Goal: Information Seeking & Learning: Learn about a topic

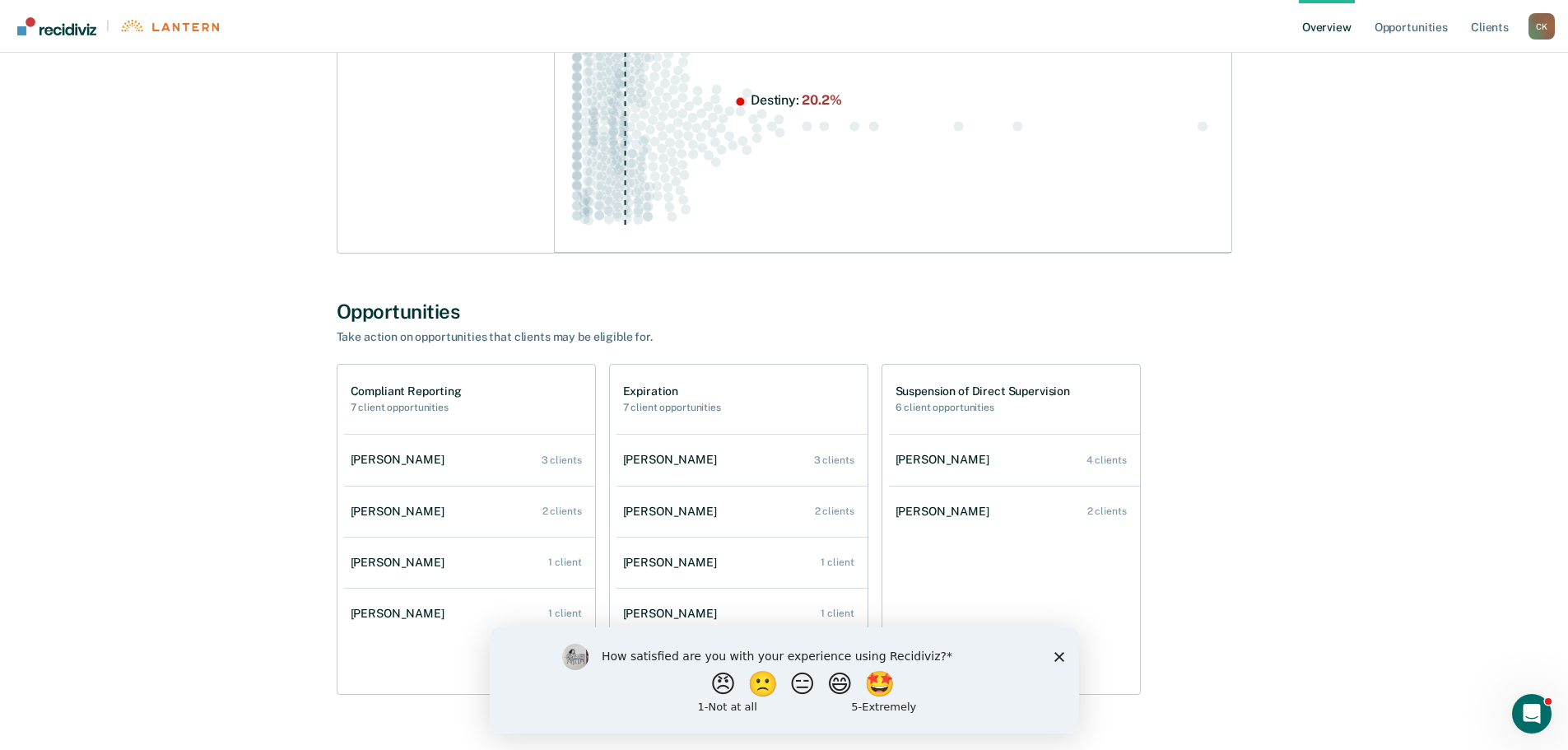
scroll to position [373, 0]
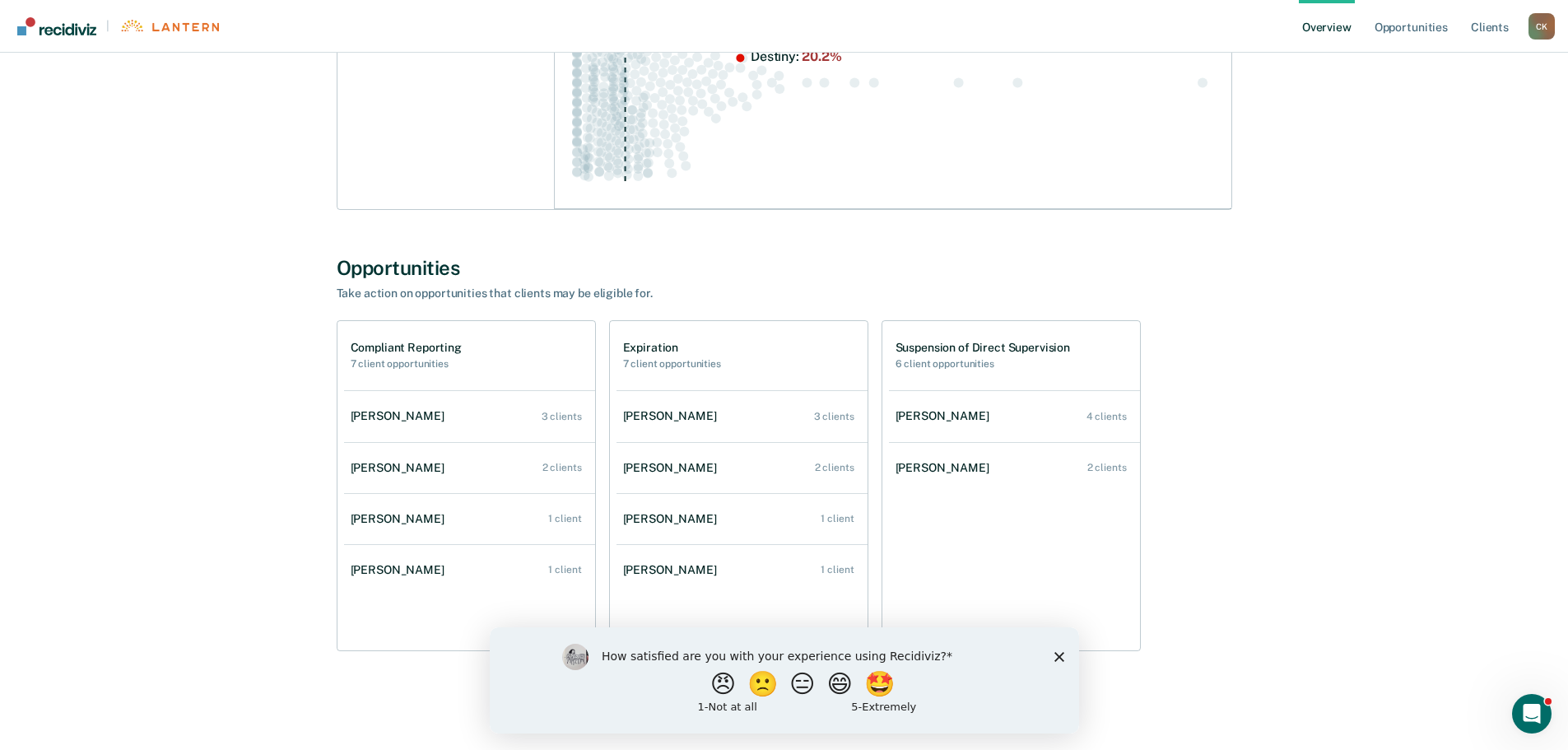
click at [788, 656] on polygon "Close survey" at bounding box center [1059, 656] width 10 height 10
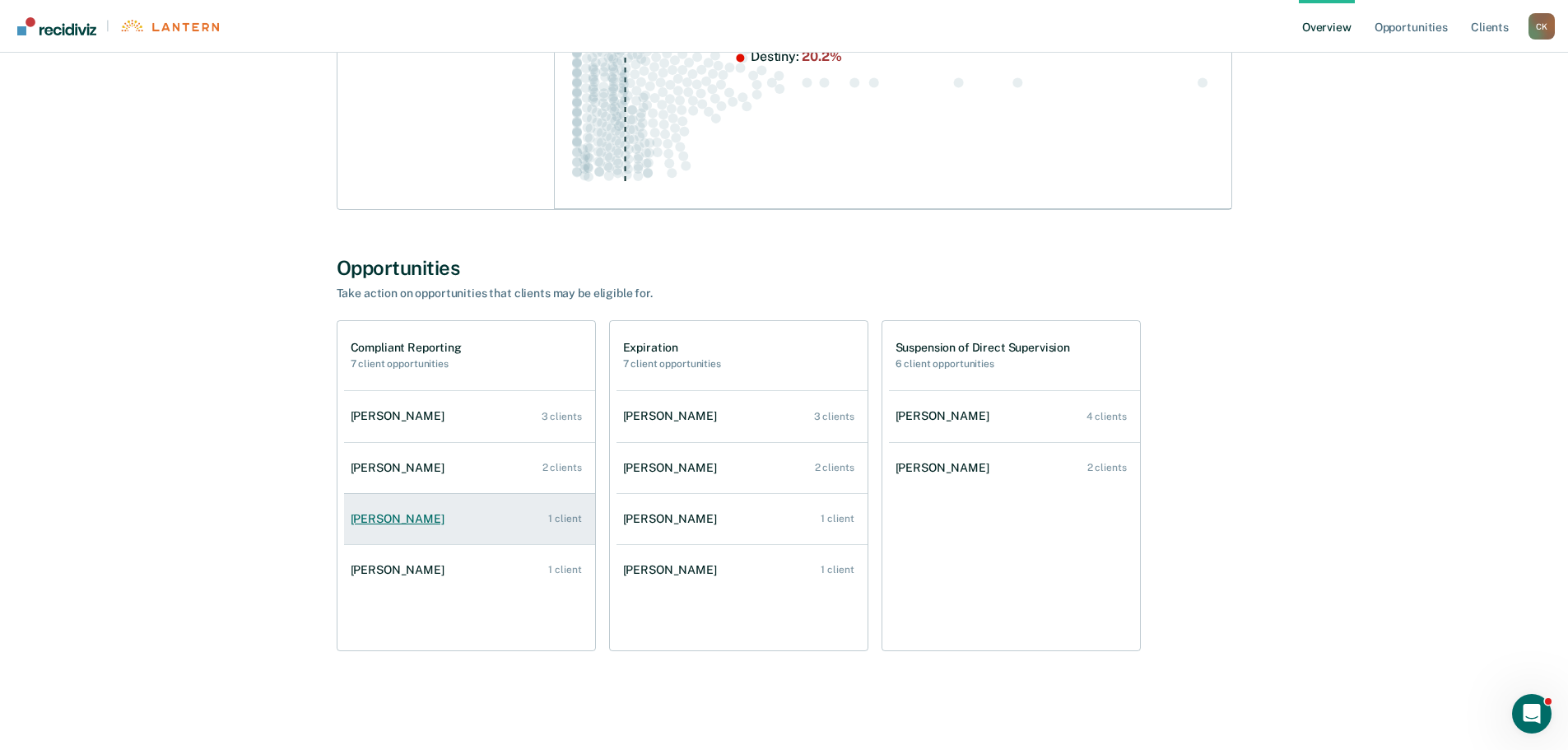
click at [468, 516] on link "[PERSON_NAME] 1 client" at bounding box center [470, 519] width 251 height 47
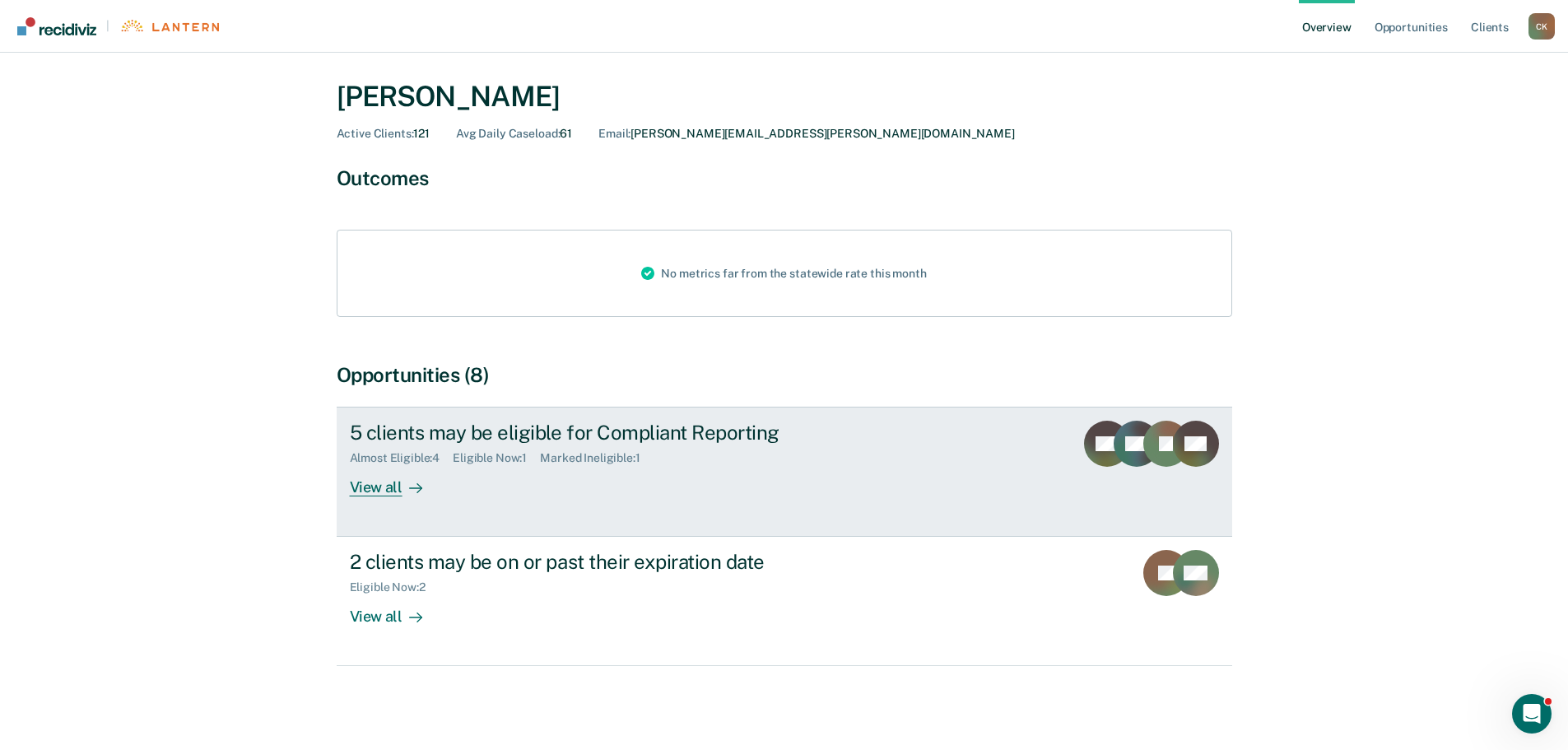
scroll to position [41, 0]
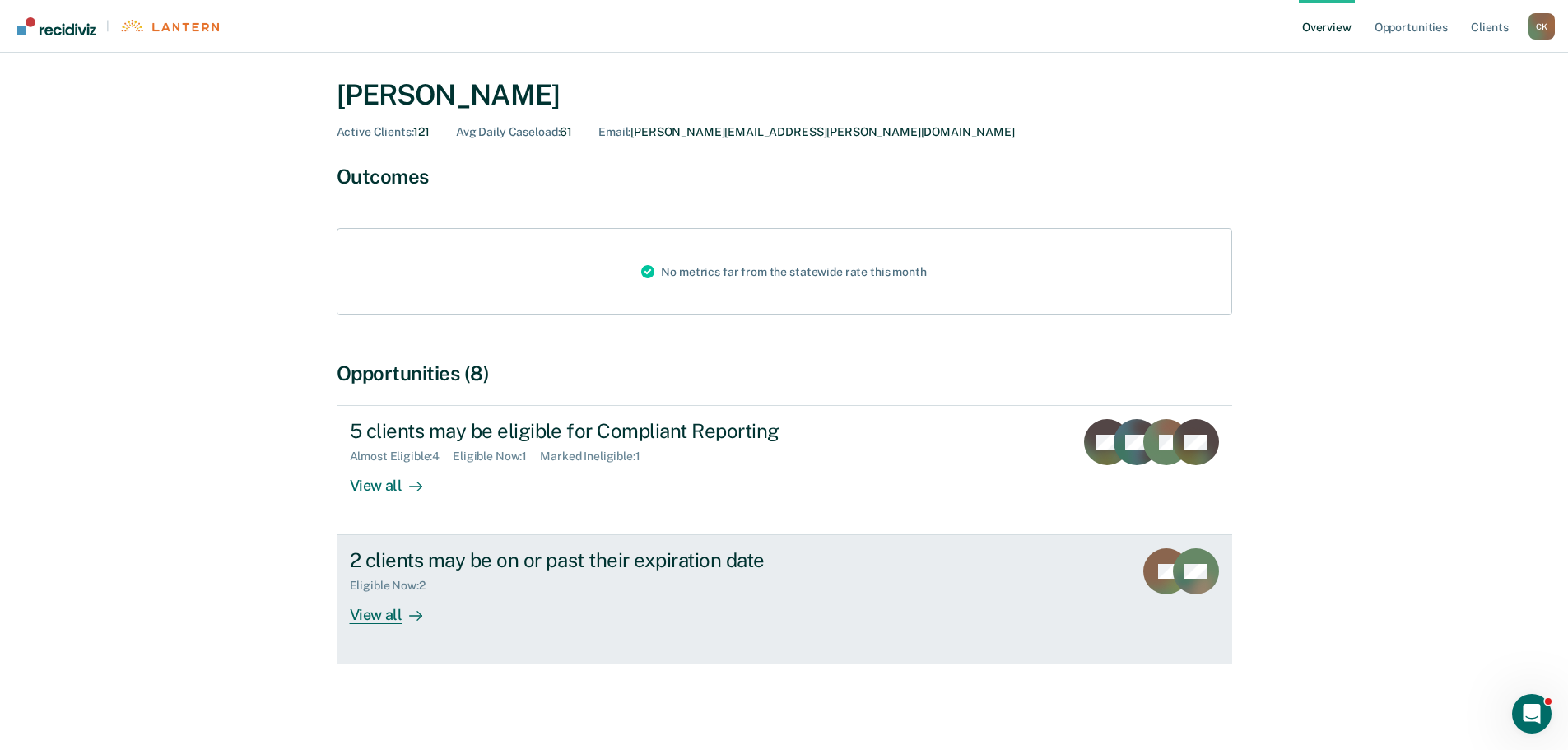
click at [418, 612] on icon at bounding box center [416, 616] width 13 height 13
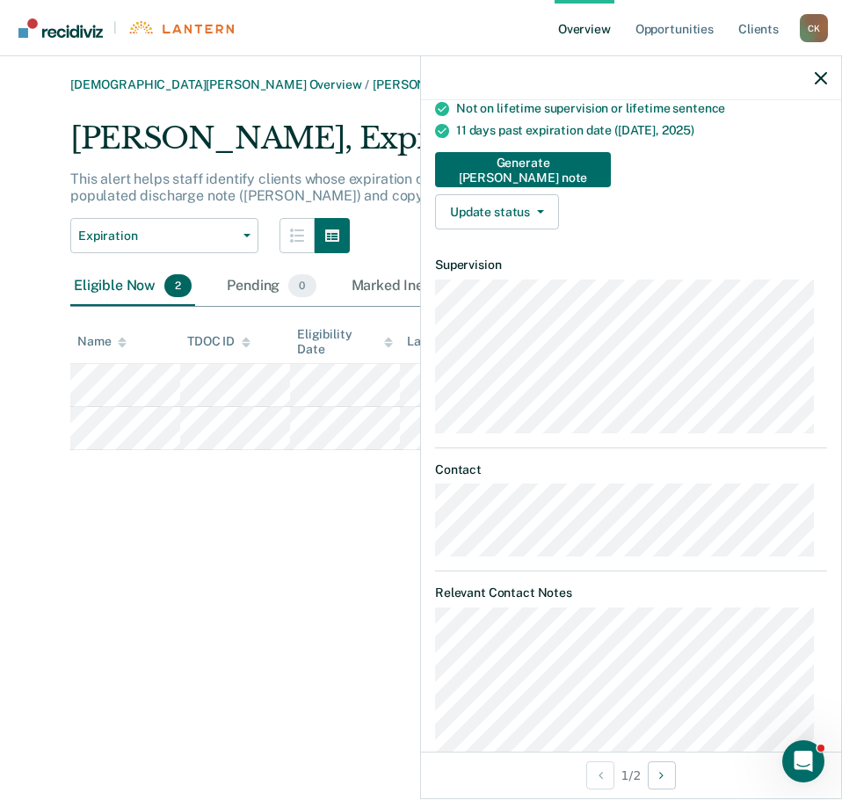
scroll to position [231, 0]
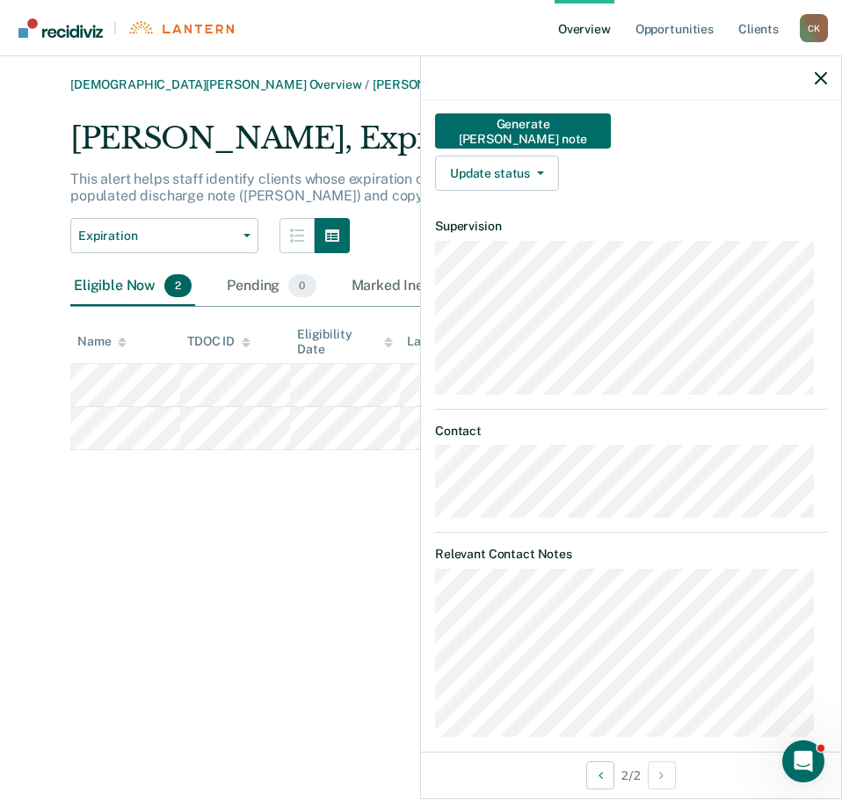
click at [820, 67] on div at bounding box center [631, 78] width 420 height 44
click at [815, 83] on icon "button" at bounding box center [821, 78] width 12 height 12
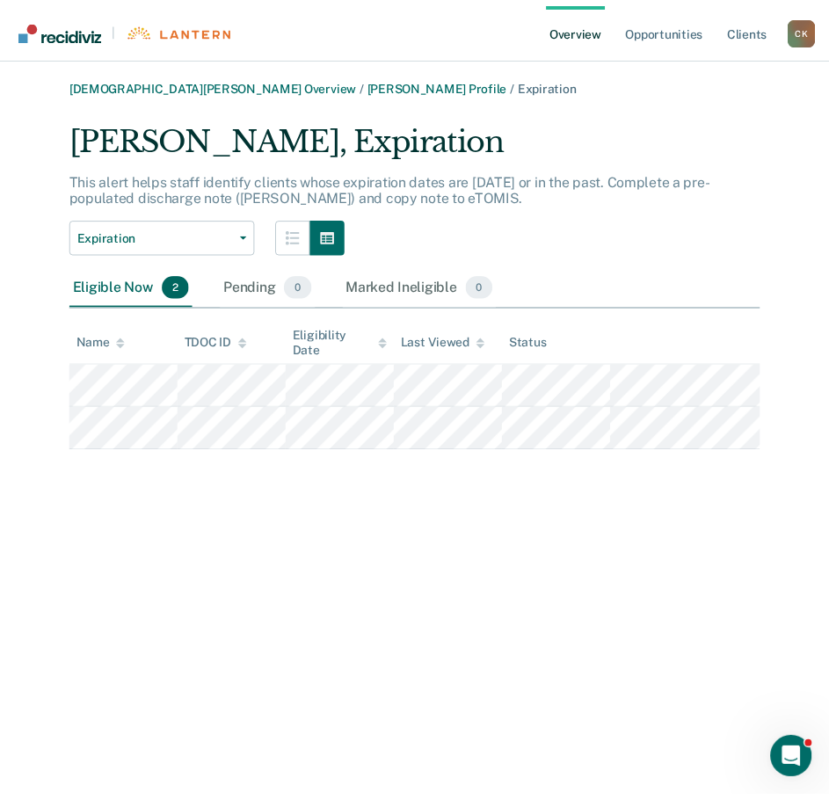
scroll to position [44, 0]
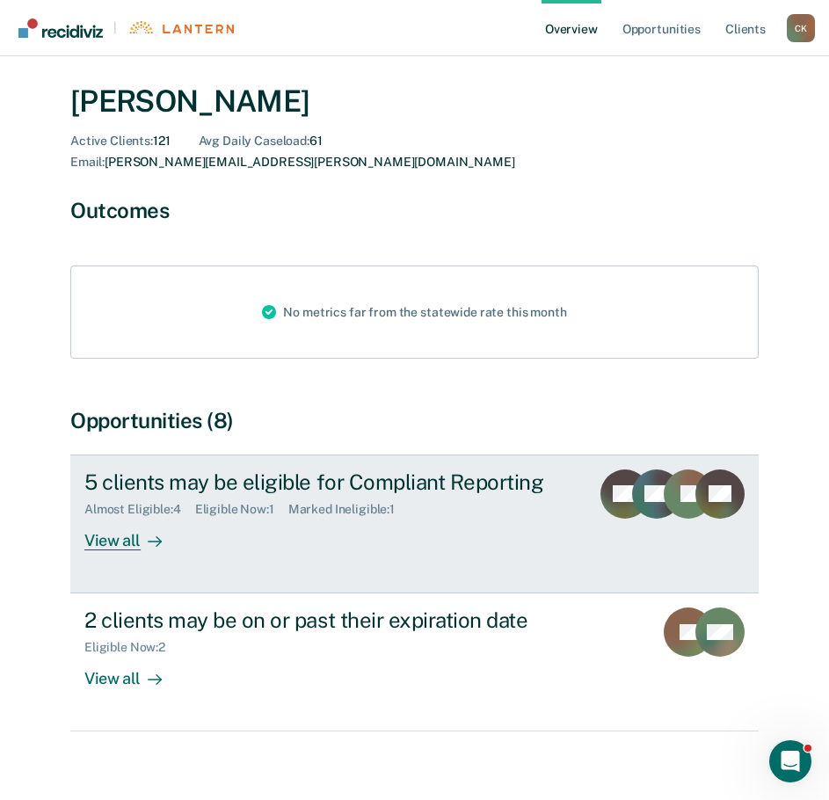
click at [282, 536] on link "5 clients may be eligible for Compliant Reporting Almost Eligible : 4 Eligible …" at bounding box center [414, 524] width 689 height 139
